Goal: Information Seeking & Learning: Learn about a topic

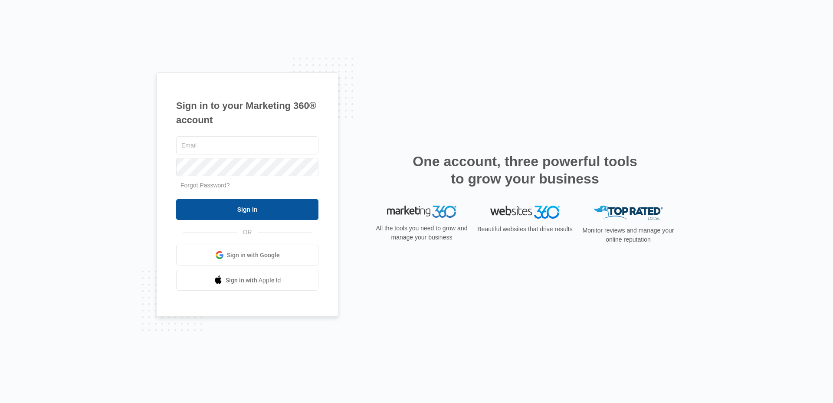
type input "SIRDANIELBCRUZ@GMAIL.COM"
click at [264, 209] on input "Sign In" at bounding box center [247, 209] width 142 height 21
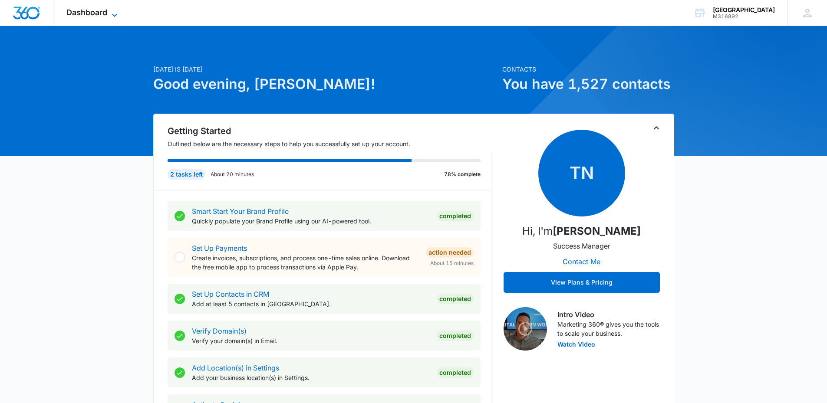
click at [102, 10] on span "Dashboard" at bounding box center [86, 12] width 41 height 9
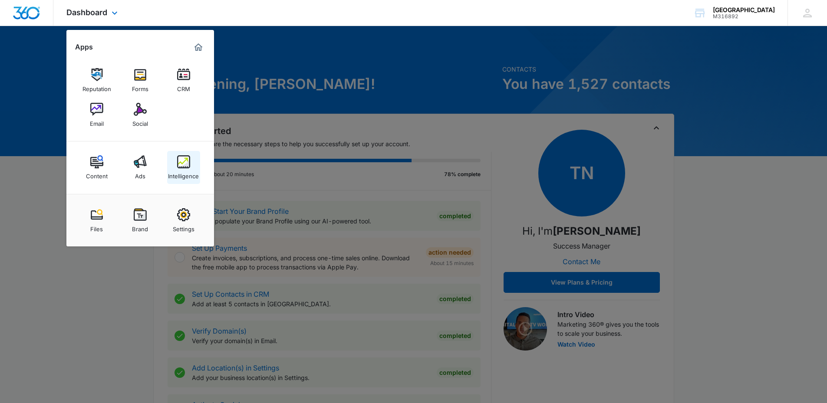
click at [186, 172] on div "Intelligence" at bounding box center [183, 173] width 31 height 11
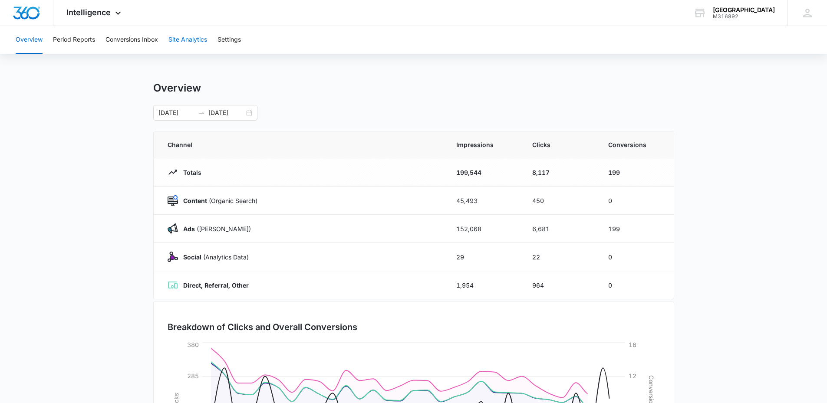
click at [195, 39] on button "Site Analytics" at bounding box center [187, 40] width 39 height 28
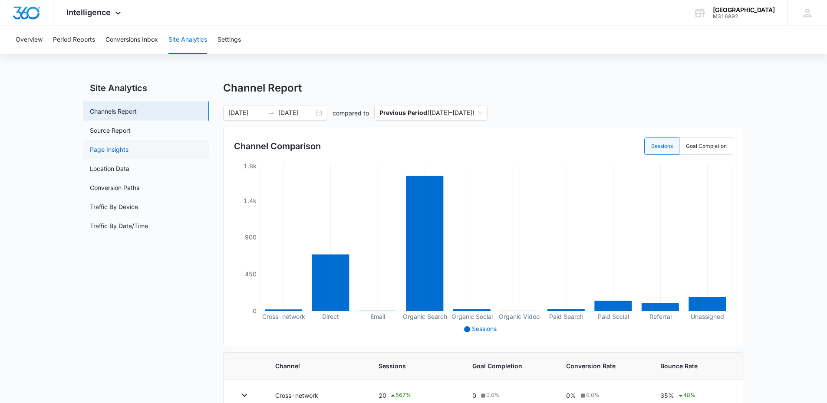
click at [115, 154] on link "Page Insights" at bounding box center [109, 149] width 39 height 9
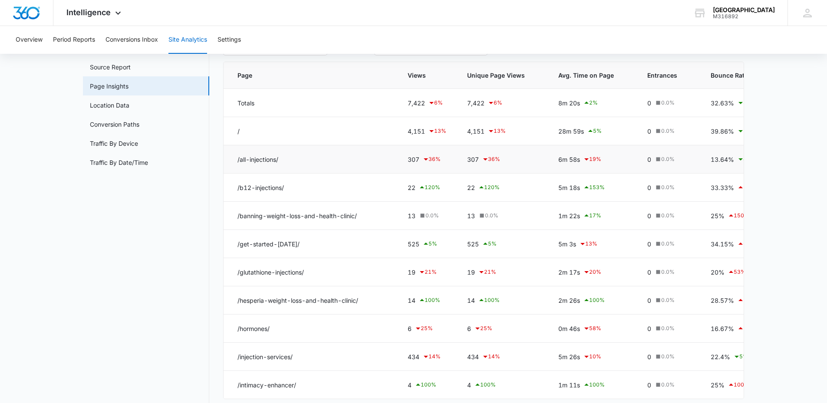
scroll to position [87, 0]
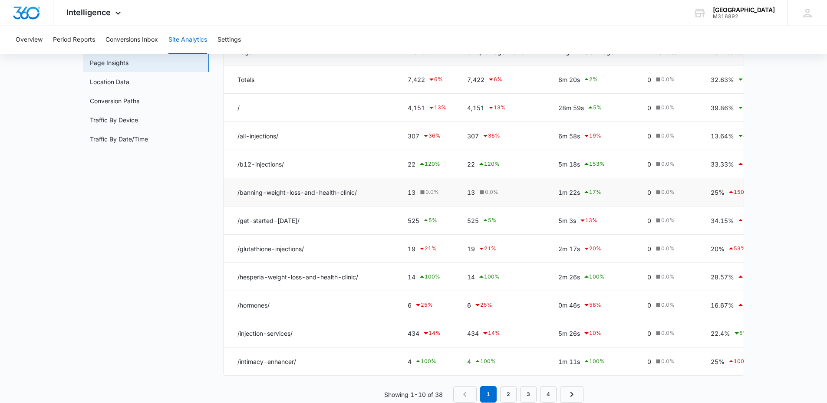
click at [410, 193] on div "13 0.0 %" at bounding box center [427, 192] width 39 height 9
click at [425, 192] on icon at bounding box center [422, 192] width 8 height 8
click at [120, 118] on link "Traffic By Device" at bounding box center [114, 119] width 48 height 9
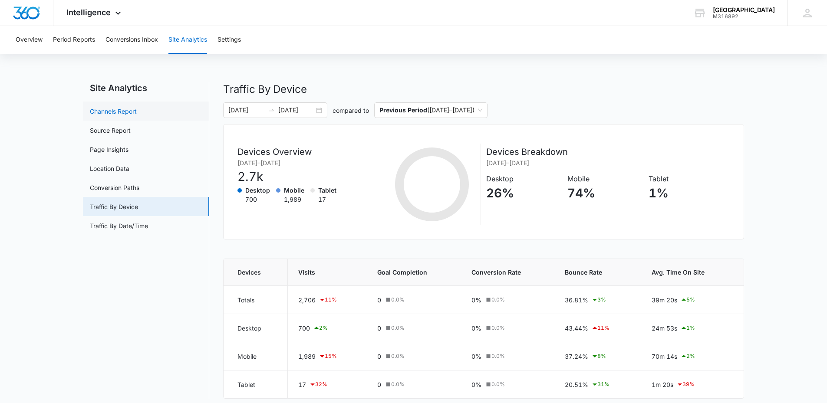
click at [123, 114] on link "Channels Report" at bounding box center [113, 111] width 47 height 9
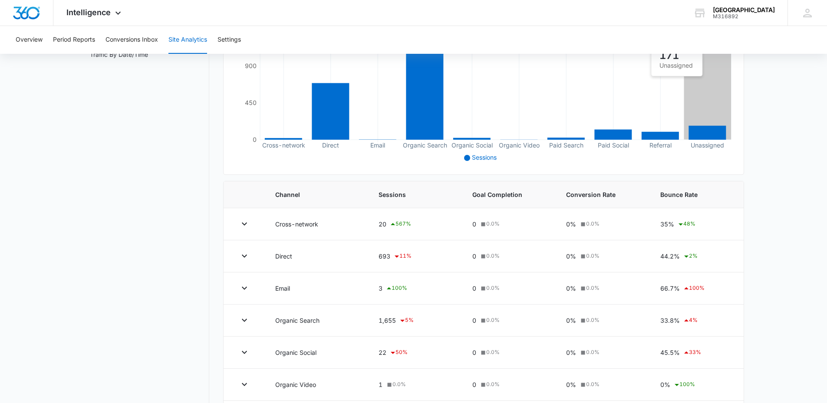
scroll to position [174, 0]
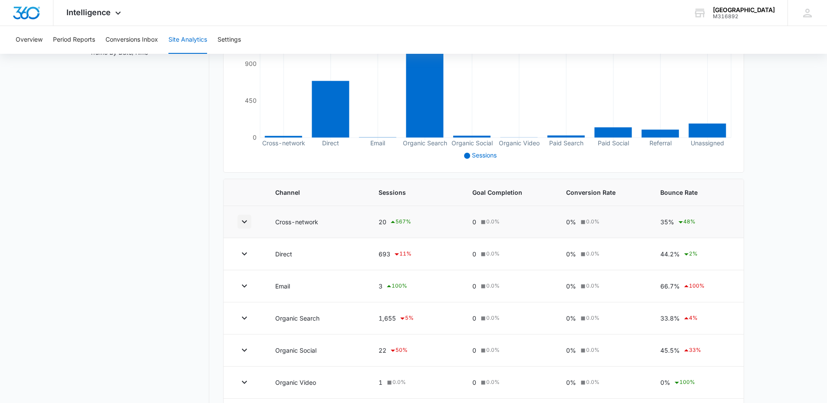
click at [247, 223] on icon "button" at bounding box center [244, 222] width 10 height 10
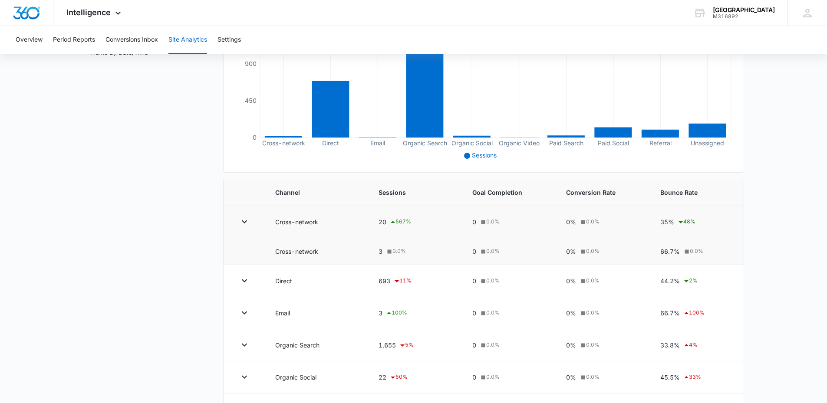
click at [252, 222] on td at bounding box center [244, 222] width 41 height 32
click at [666, 224] on div "35% 48 %" at bounding box center [694, 222] width 69 height 10
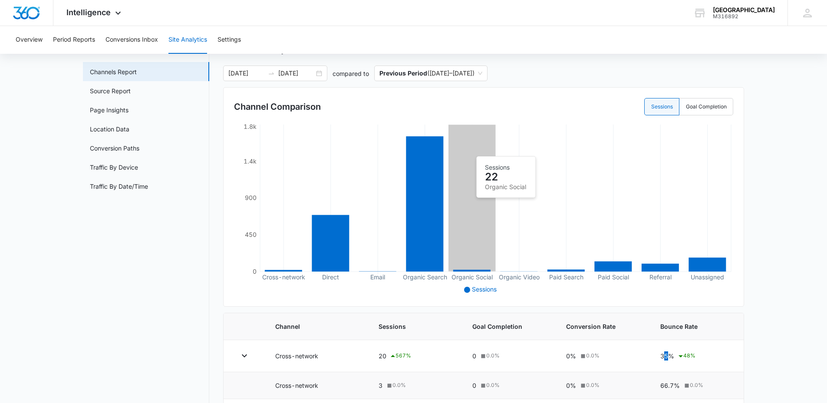
scroll to position [43, 0]
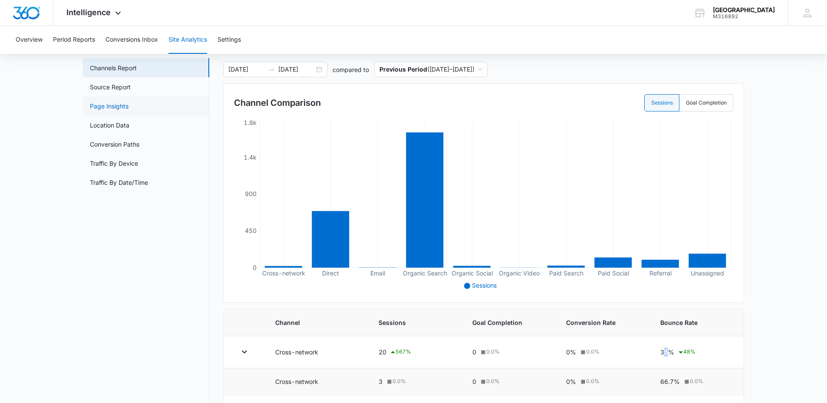
click at [115, 108] on link "Page Insights" at bounding box center [109, 106] width 39 height 9
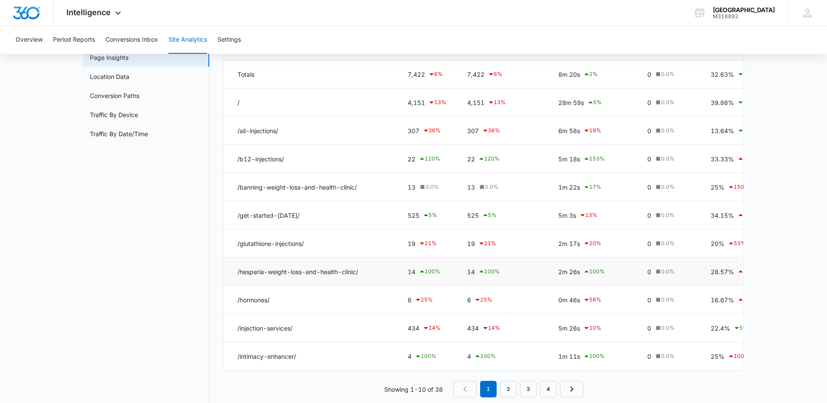
scroll to position [27, 0]
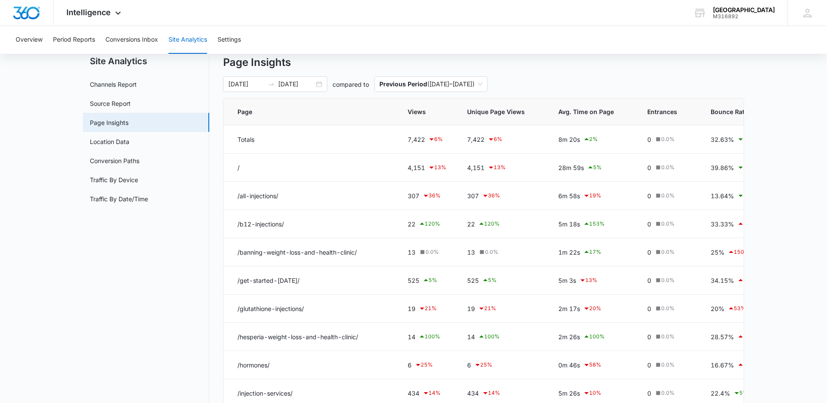
click at [611, 30] on div "Overview Period Reports Conversions Inbox Site Analytics Settings" at bounding box center [413, 40] width 806 height 28
drag, startPoint x: 111, startPoint y: 287, endPoint x: 117, endPoint y: 293, distance: 8.0
click at [112, 289] on nav "Site Analytics Channels Report Source Report Page Insights Location Data Conver…" at bounding box center [146, 264] width 126 height 418
click at [114, 104] on link "Source Report" at bounding box center [110, 103] width 41 height 9
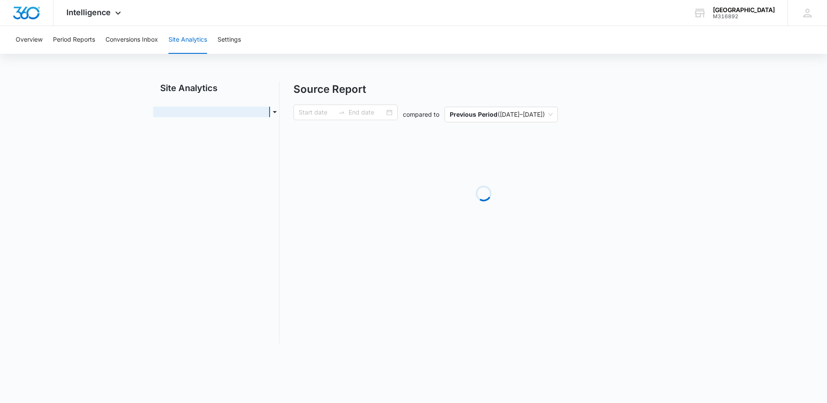
type input "[DATE]"
